Goal: Task Accomplishment & Management: Use online tool/utility

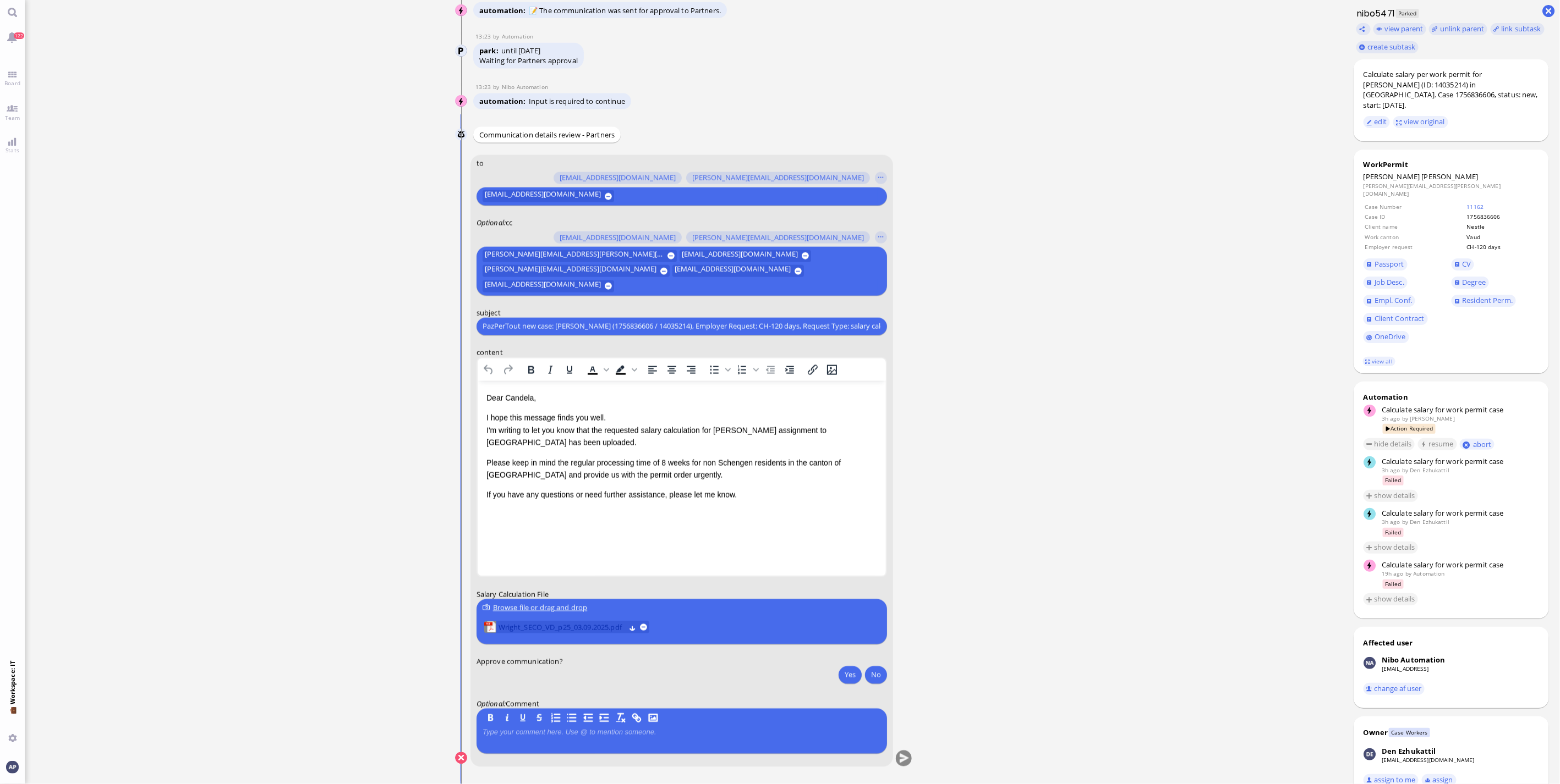
click at [508, 623] on span "Wright_SECO_VD_p25_03.09.2025.pdf" at bounding box center [561, 627] width 127 height 12
click at [844, 680] on button "Yes" at bounding box center [850, 675] width 23 height 18
click at [901, 761] on button "submit" at bounding box center [903, 759] width 17 height 17
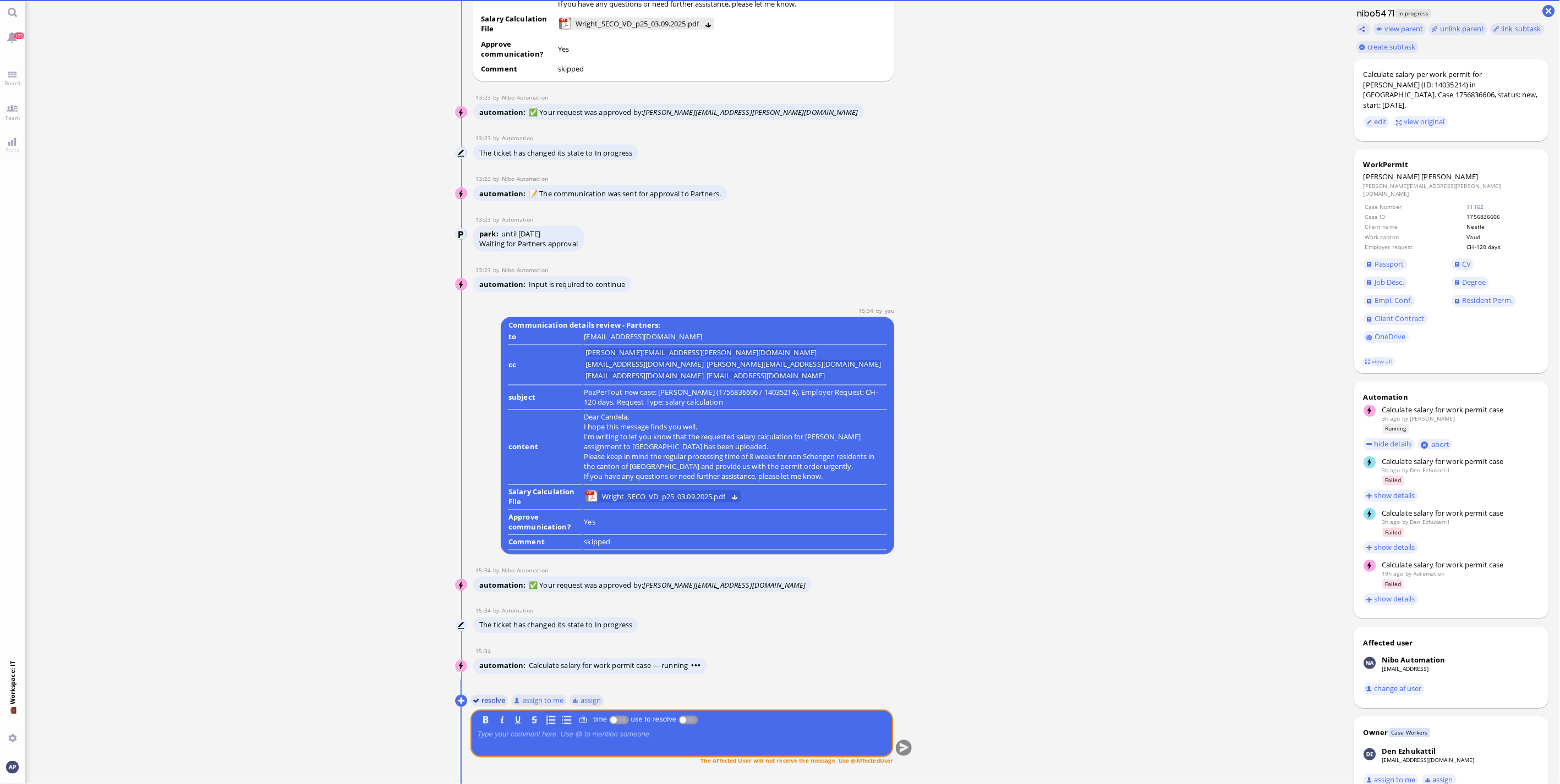
click at [479, 705] on button "resolve" at bounding box center [489, 701] width 38 height 12
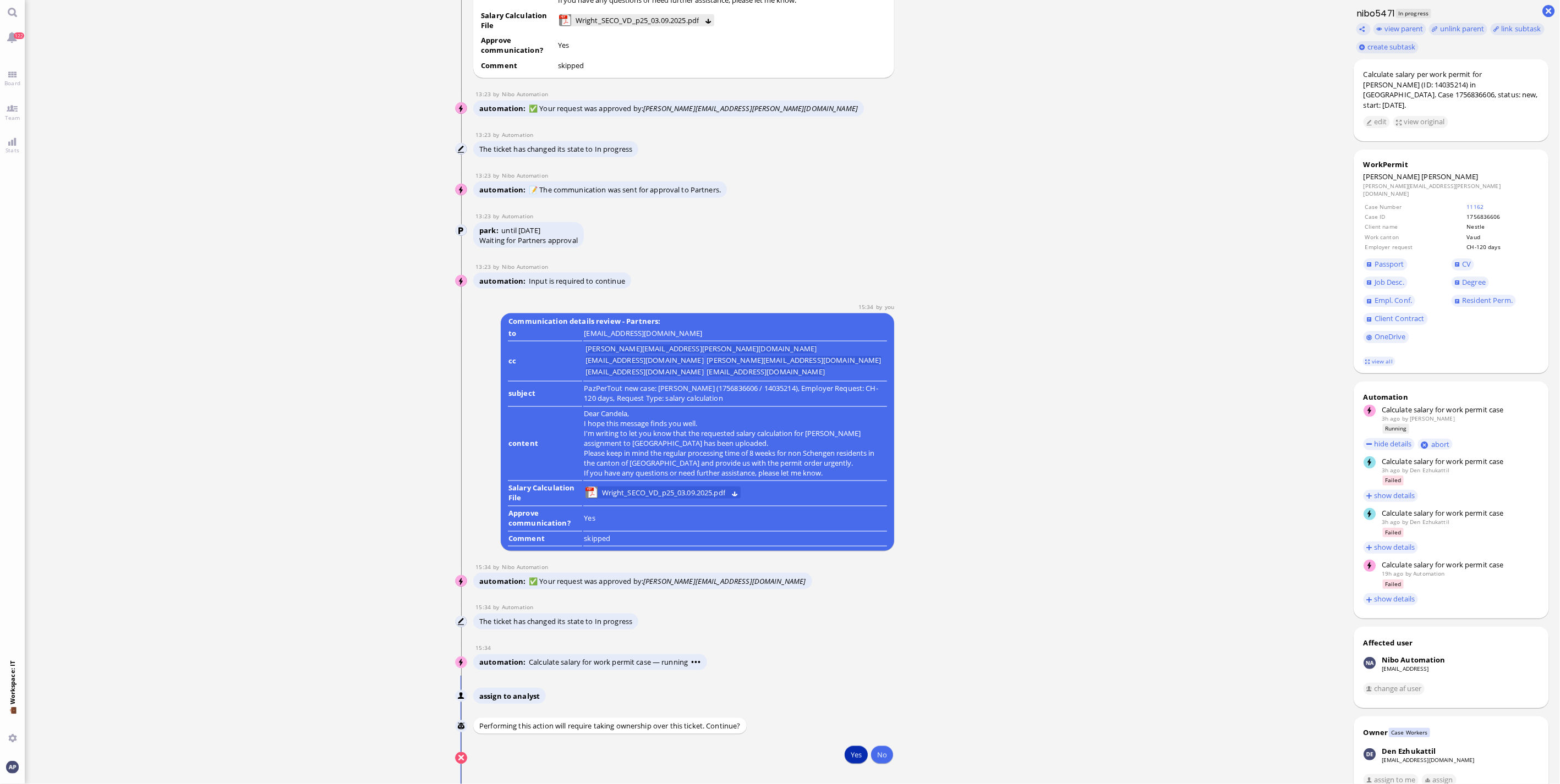
click at [858, 760] on button "Yes" at bounding box center [856, 755] width 23 height 18
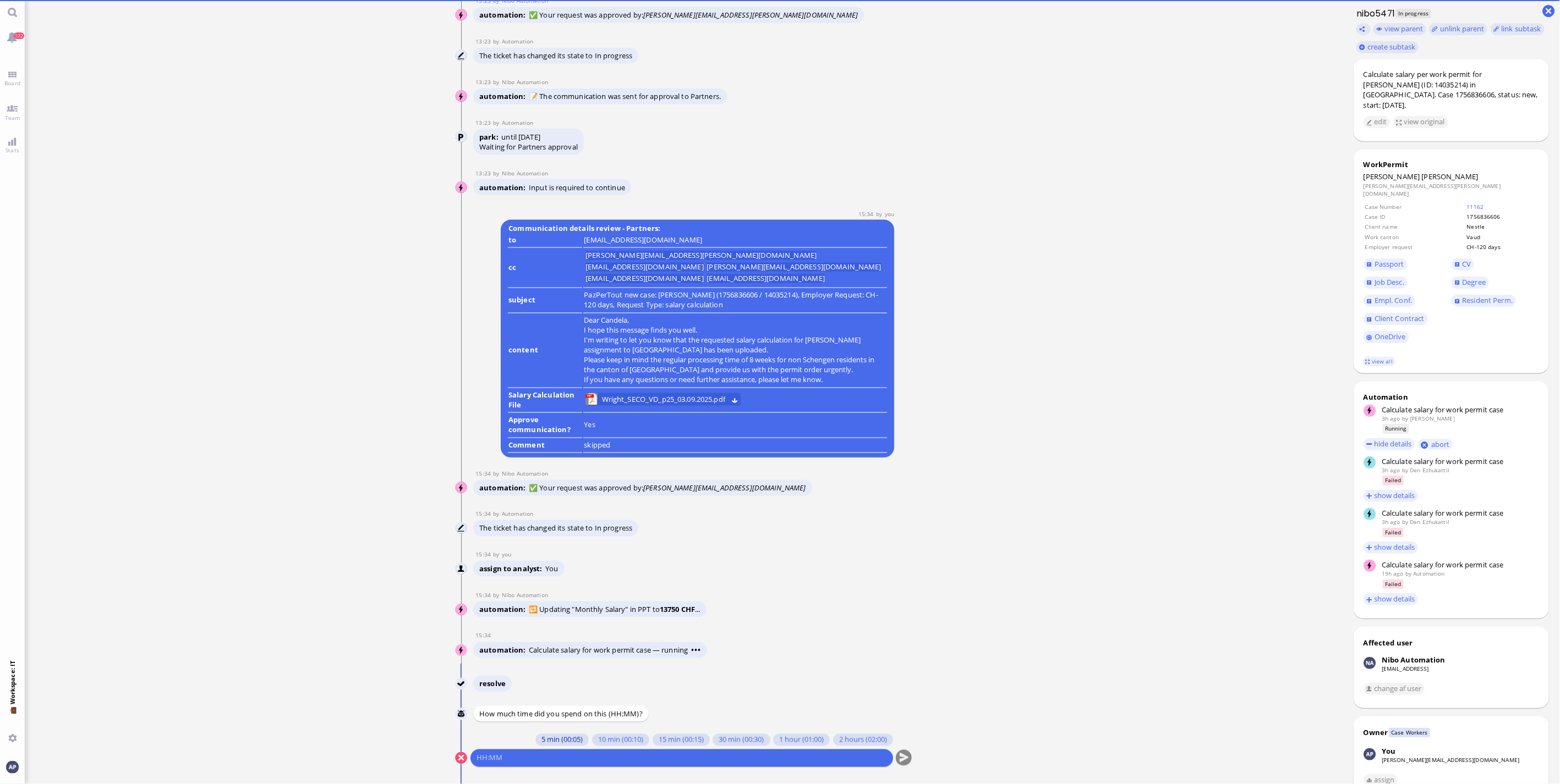
click at [562, 738] on button "5 min (00:05)" at bounding box center [562, 740] width 54 height 12
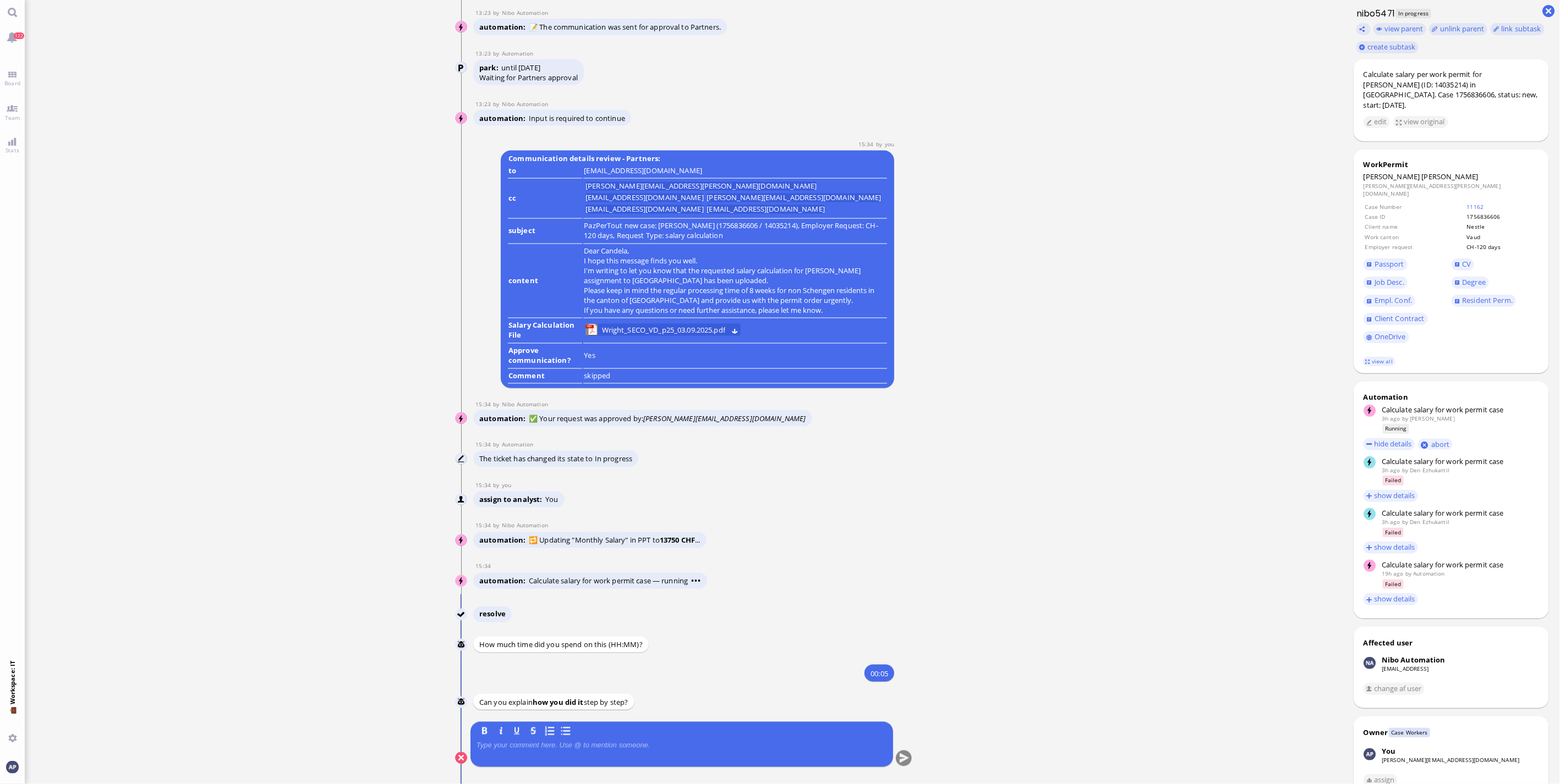
click at [559, 754] on div at bounding box center [682, 752] width 411 height 23
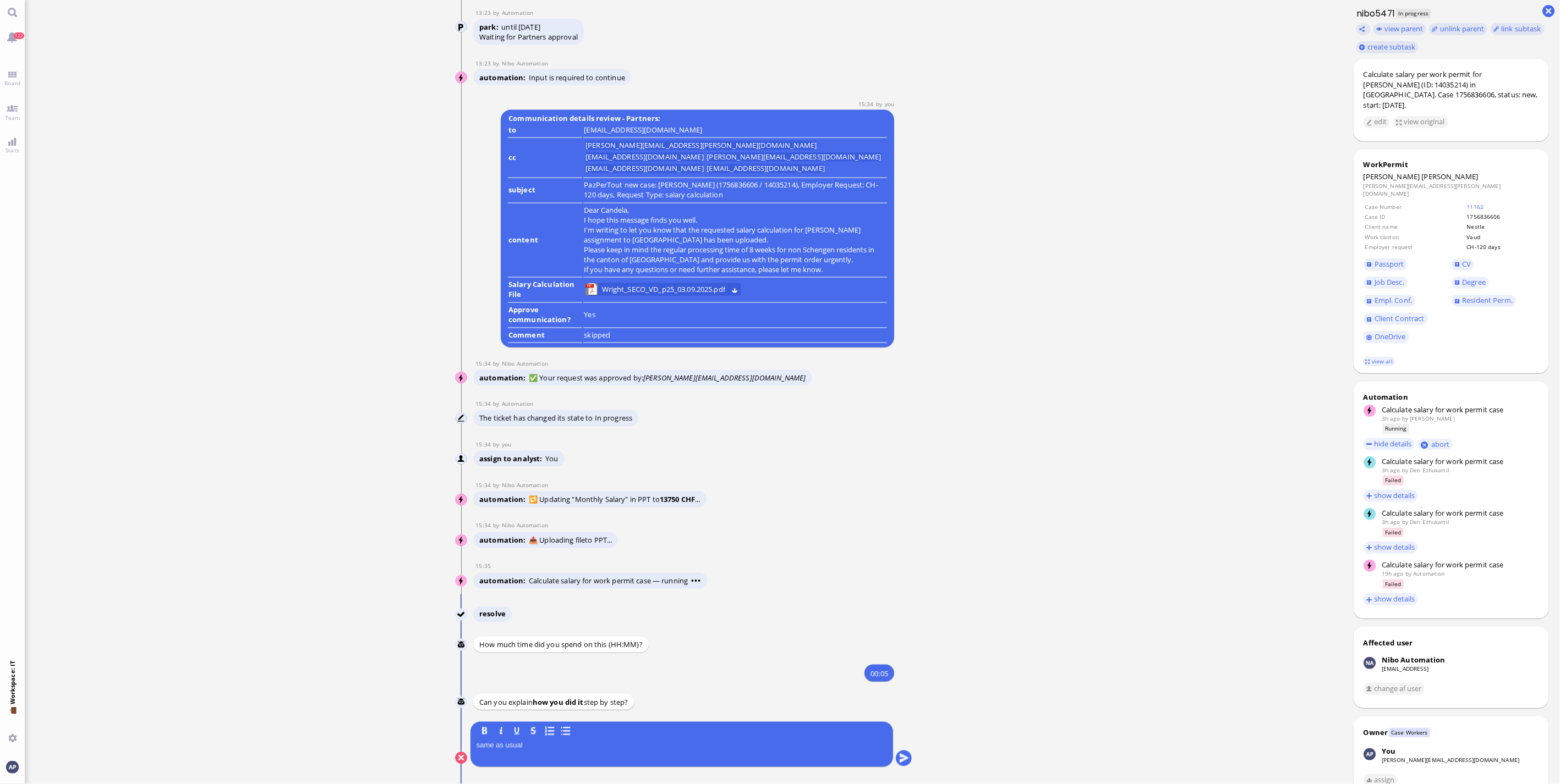
click at [889, 767] on conversation-line "You B I U S same as usual" at bounding box center [684, 751] width 458 height 58
click at [909, 757] on nitautoscroll "[DATE] 20:31 by Automation Automation Calculate eligible salary for work permit…" at bounding box center [683, 392] width 509 height 784
click at [904, 757] on button "submit" at bounding box center [903, 759] width 17 height 17
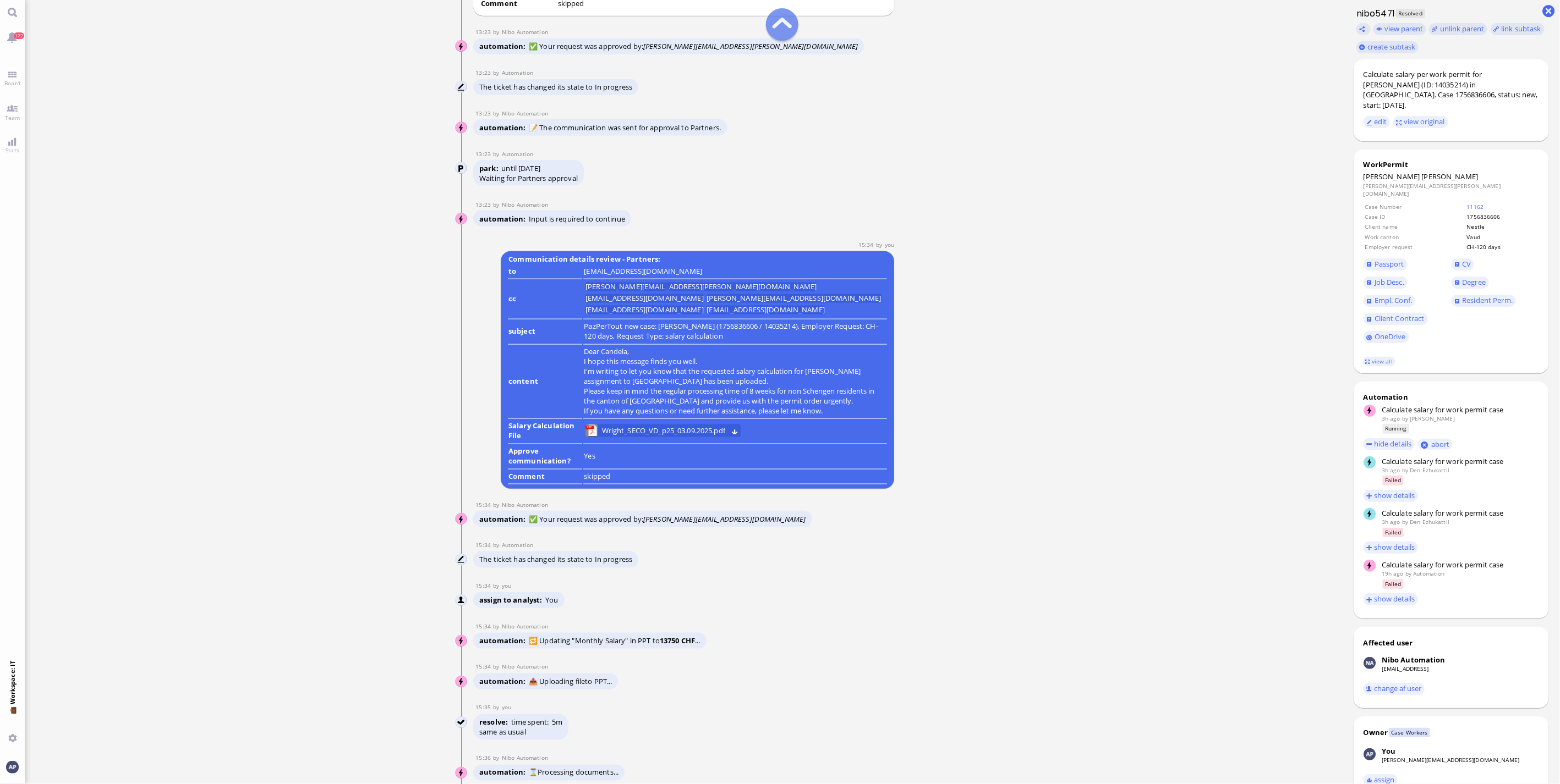
scroll to position [-367, 0]
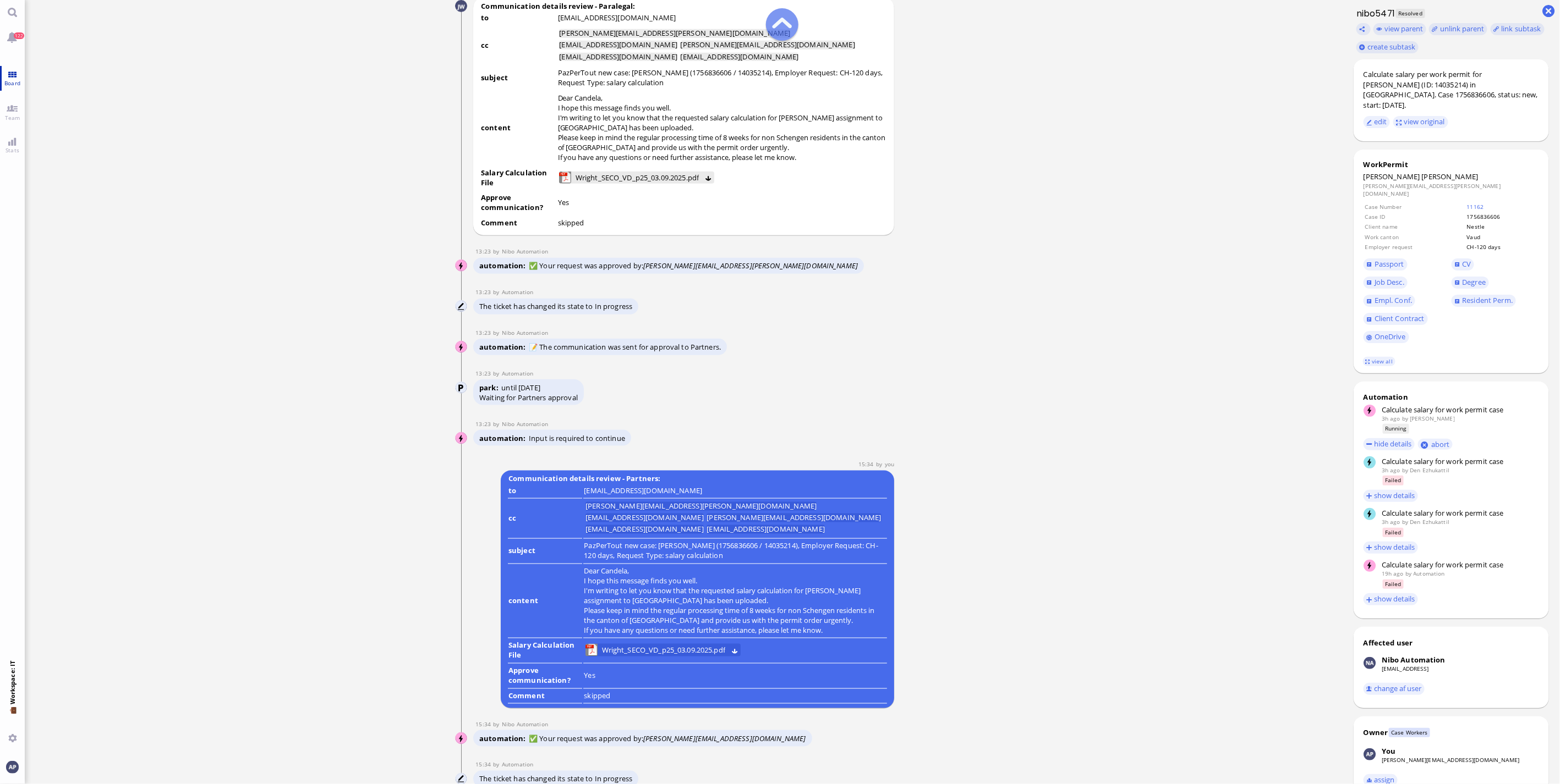
click at [12, 79] on span "Board" at bounding box center [13, 83] width 22 height 8
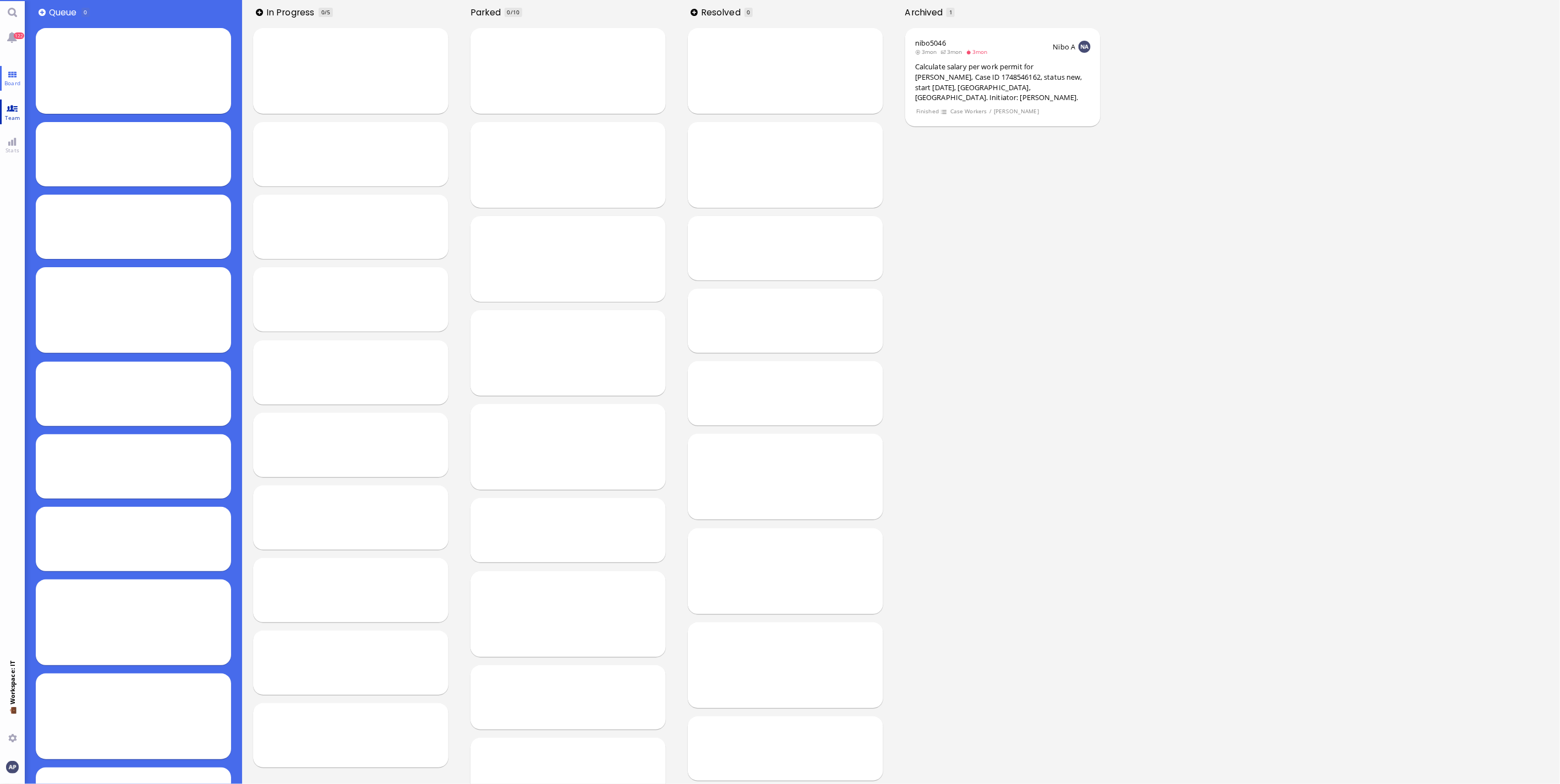
click at [14, 111] on link "Team" at bounding box center [12, 111] width 25 height 25
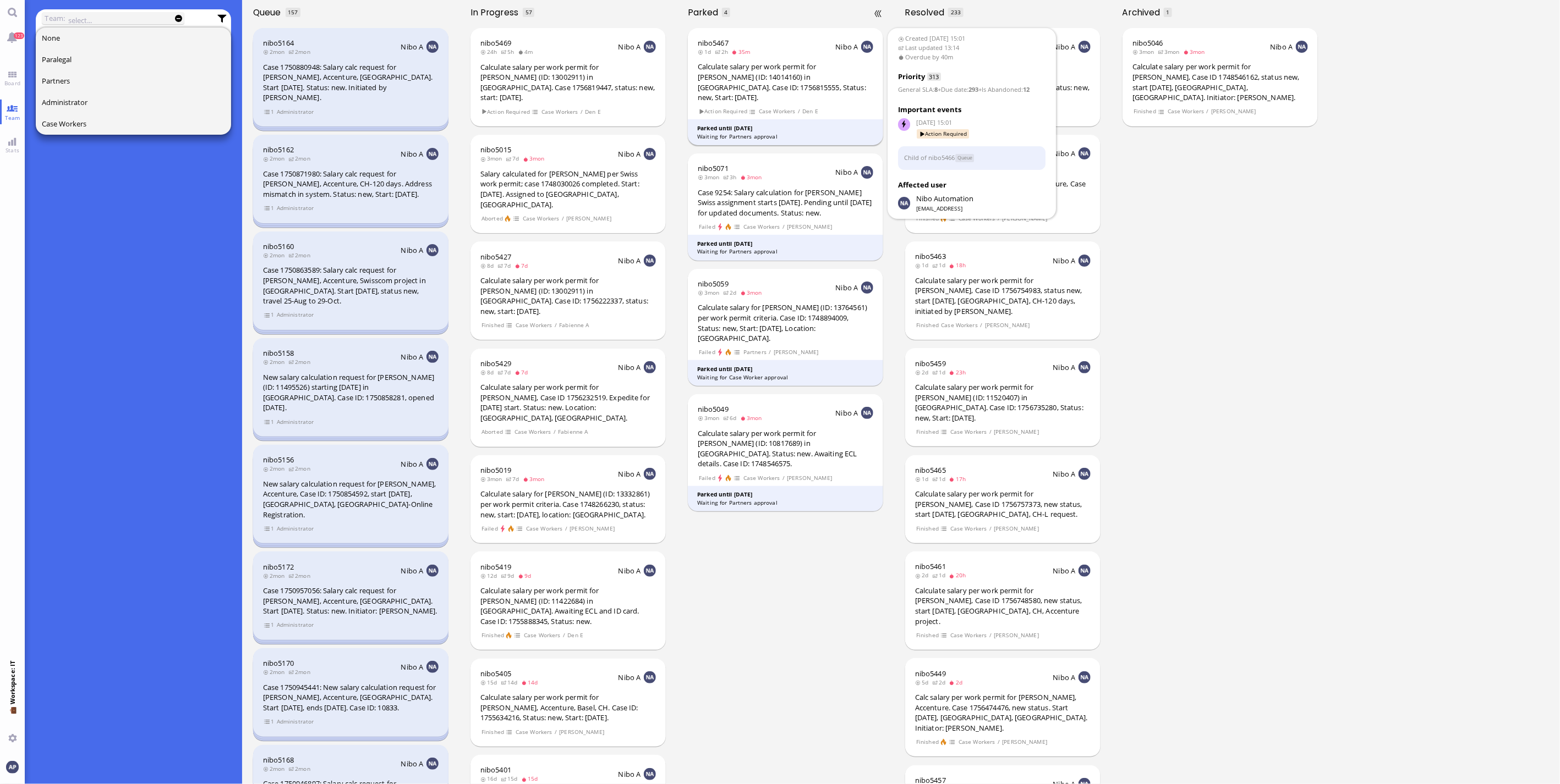
click at [717, 90] on div "Calculate salary per work permit for [PERSON_NAME] (ID: 14014160) in [GEOGRAPHI…" at bounding box center [785, 81] width 176 height 41
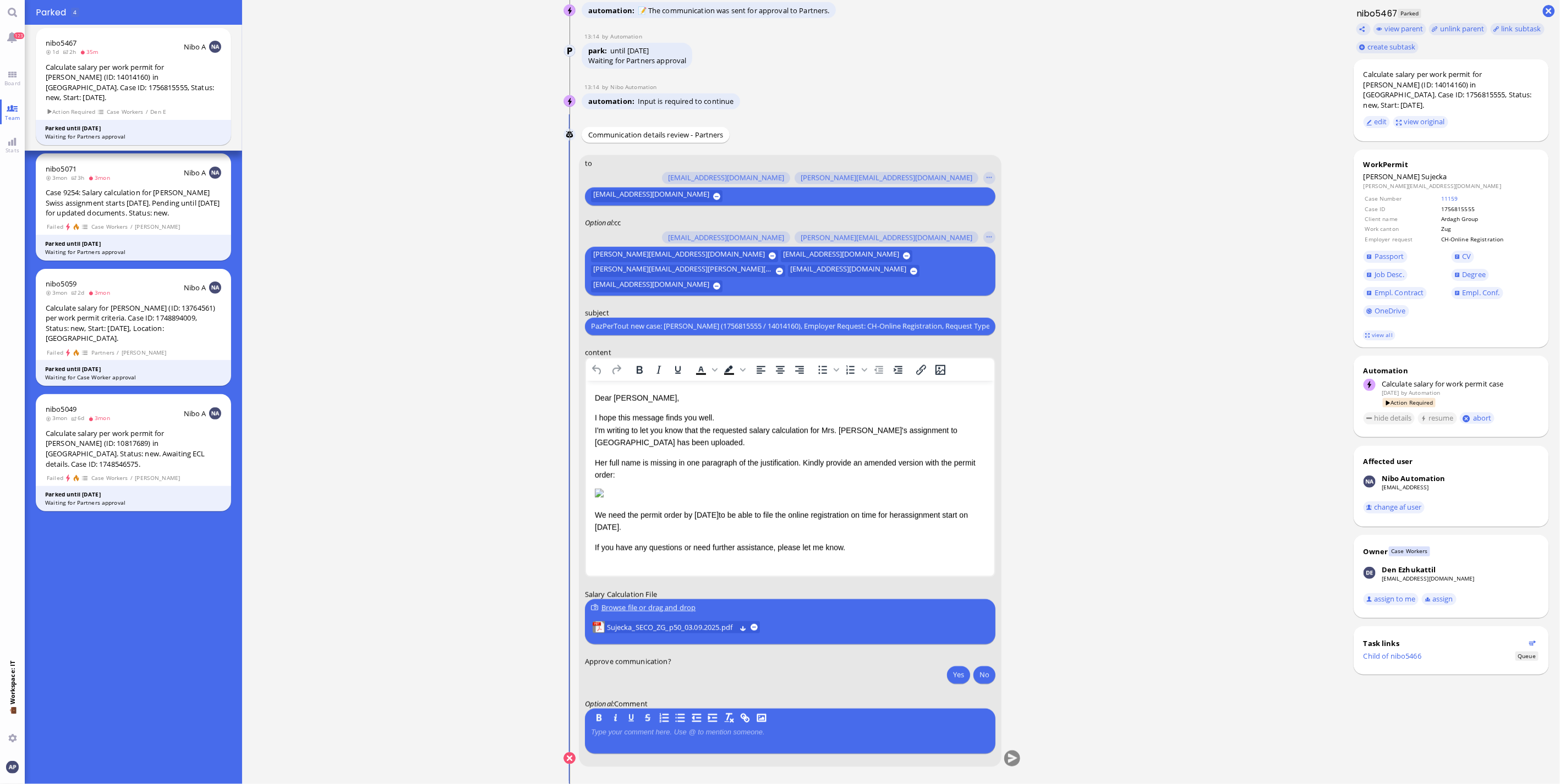
scroll to position [1, 0]
click at [917, 514] on span "to be able to file the online registration on time for herassignment start on […" at bounding box center [780, 520] width 373 height 21
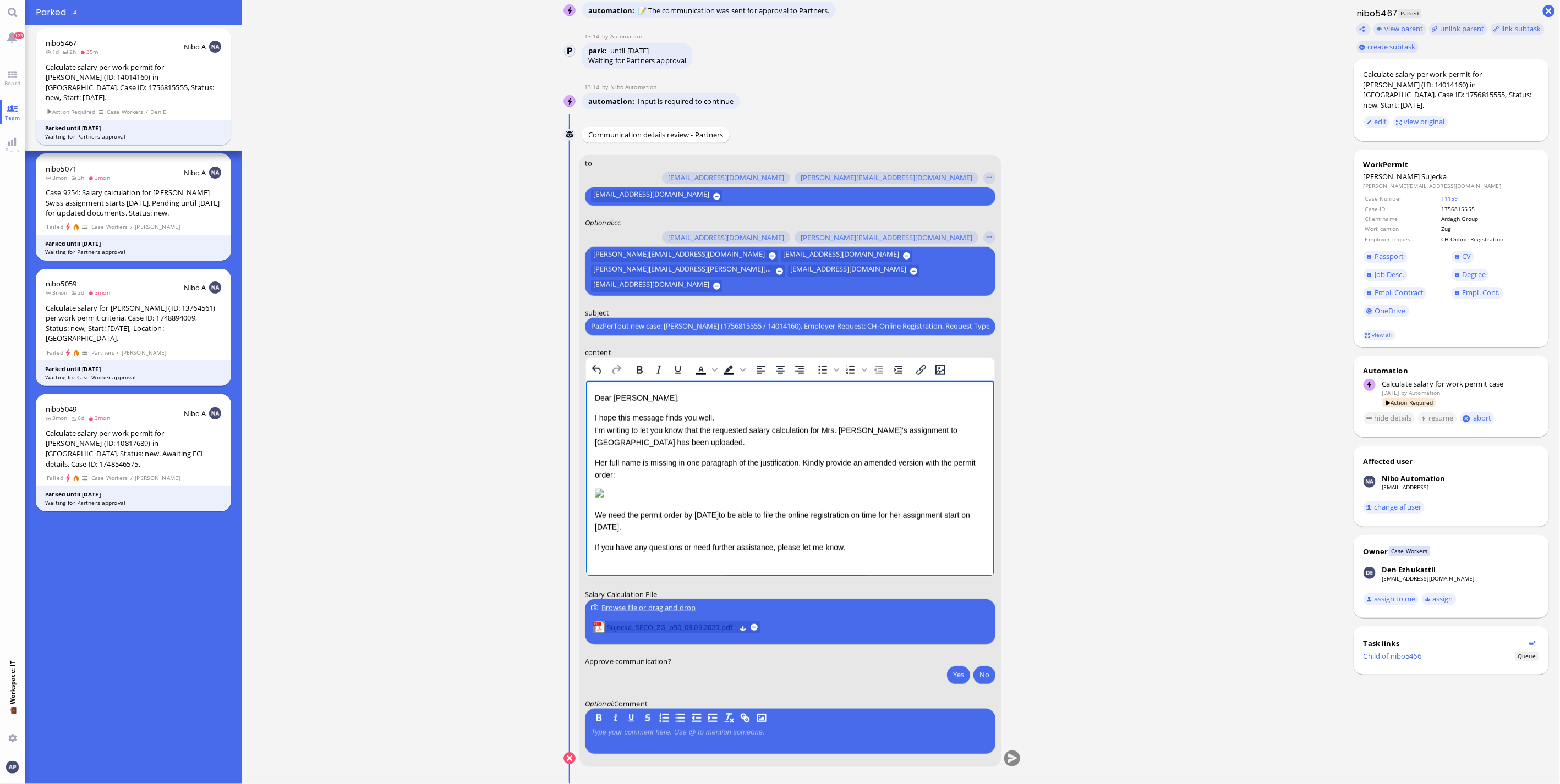
click at [714, 623] on span "Sujecka_SECO_ZG_p50_03.09.2025.pdf" at bounding box center [671, 627] width 129 height 12
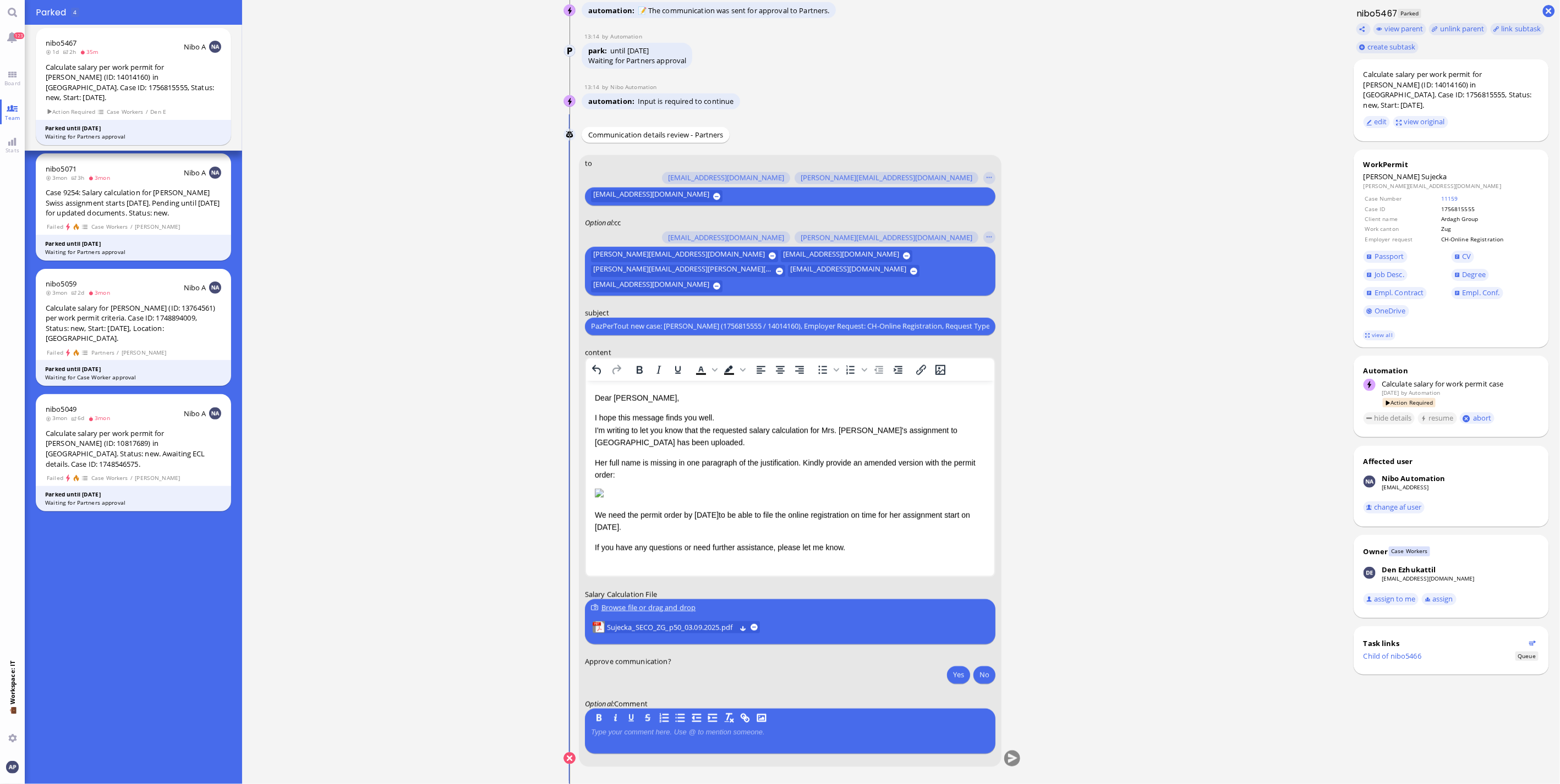
drag, startPoint x: 958, startPoint y: 679, endPoint x: 962, endPoint y: 685, distance: 7.2
click at [958, 679] on button "Yes" at bounding box center [958, 675] width 23 height 18
click at [1011, 762] on button "submit" at bounding box center [1013, 759] width 17 height 17
